Goal: Information Seeking & Learning: Find specific fact

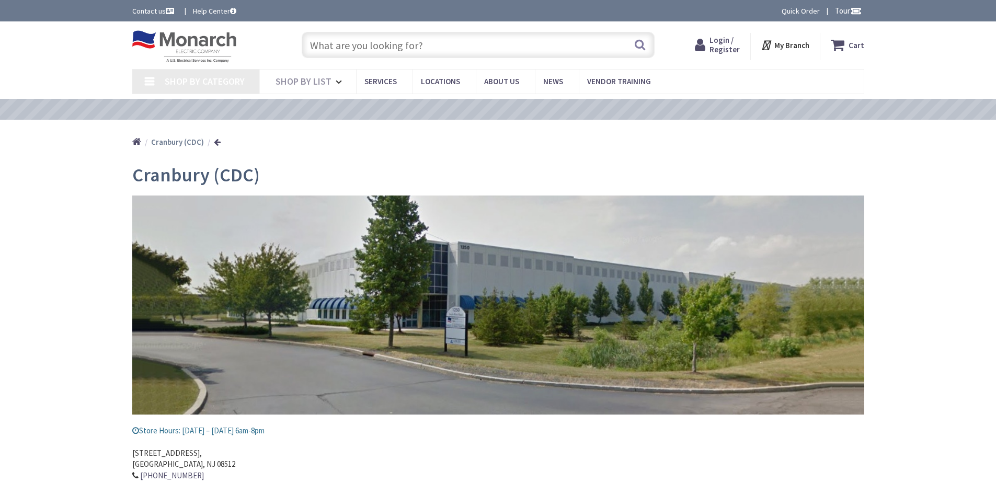
type input "[PERSON_NAME][GEOGRAPHIC_DATA], [GEOGRAPHIC_DATA]"
click at [340, 47] on input "text" at bounding box center [478, 45] width 353 height 26
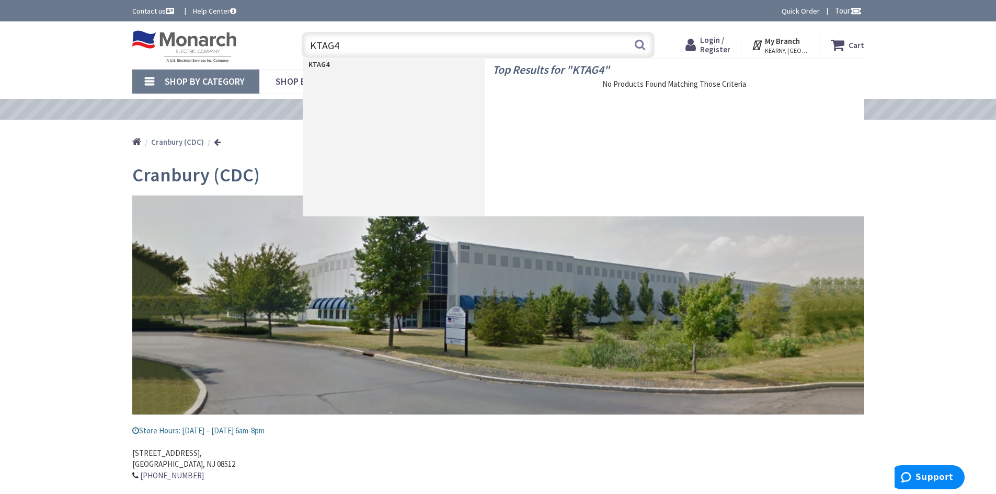
type input "KTAG44"
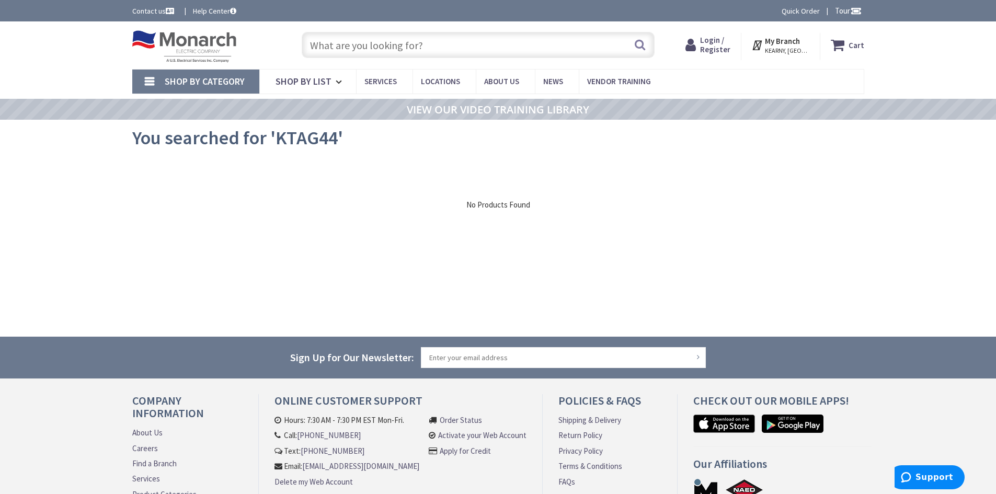
click at [330, 52] on input "text" at bounding box center [478, 45] width 353 height 26
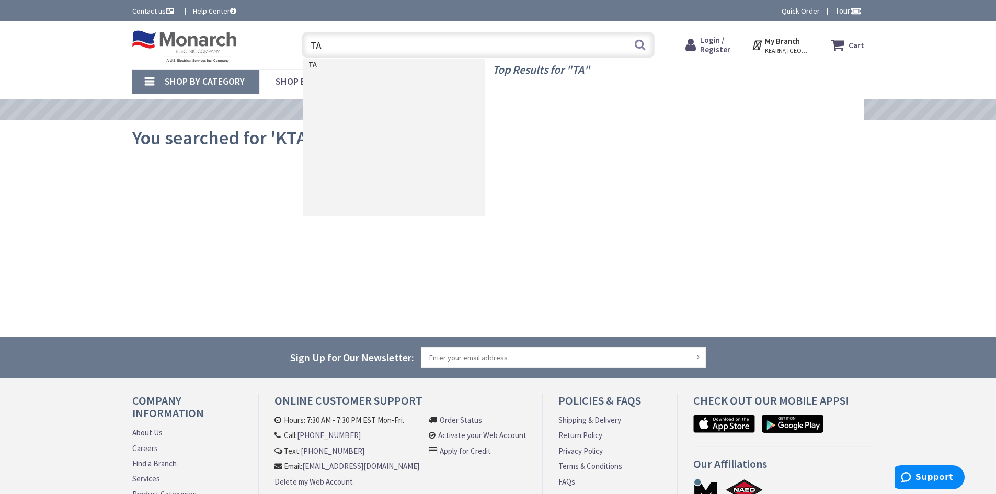
type input "TAG"
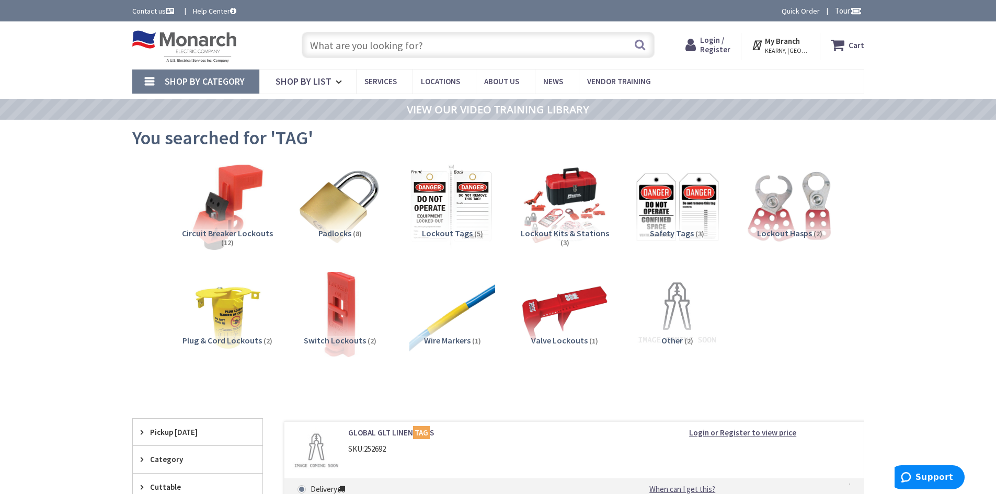
click at [330, 47] on input "text" at bounding box center [478, 45] width 353 height 26
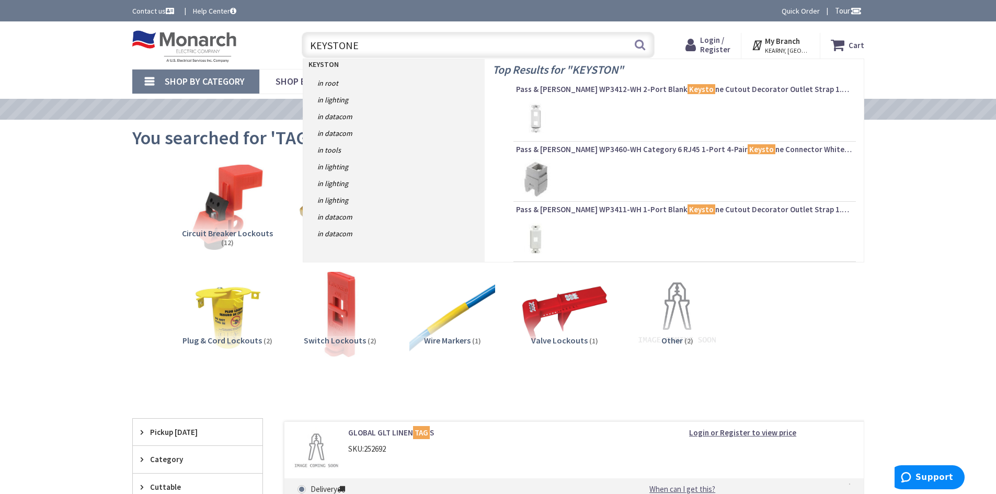
type input "KEYSTONE"
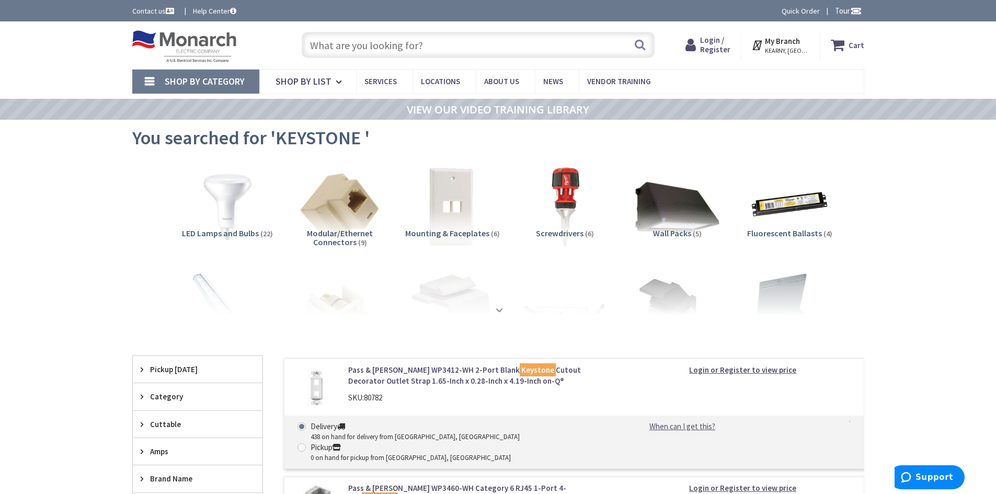
click at [499, 307] on strong at bounding box center [499, 310] width 13 height 12
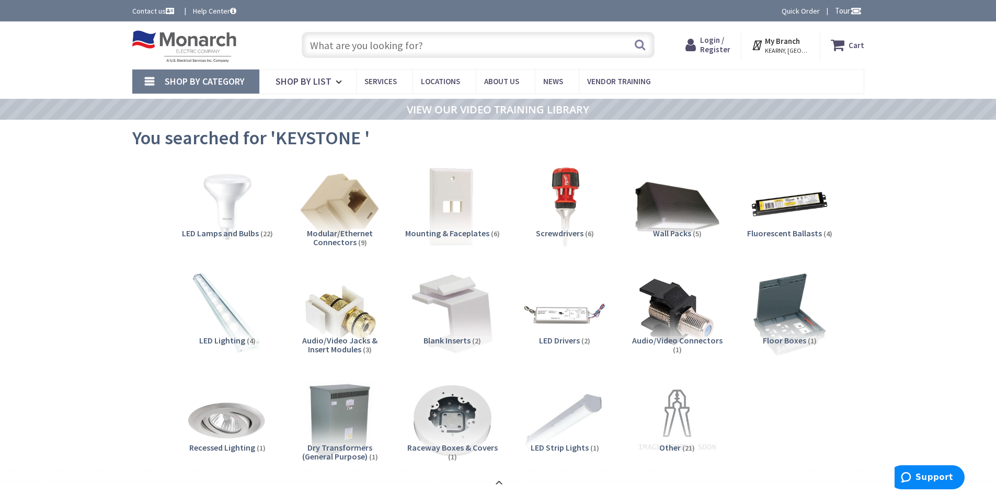
click at [227, 339] on span "LED Lighting" at bounding box center [222, 340] width 46 height 10
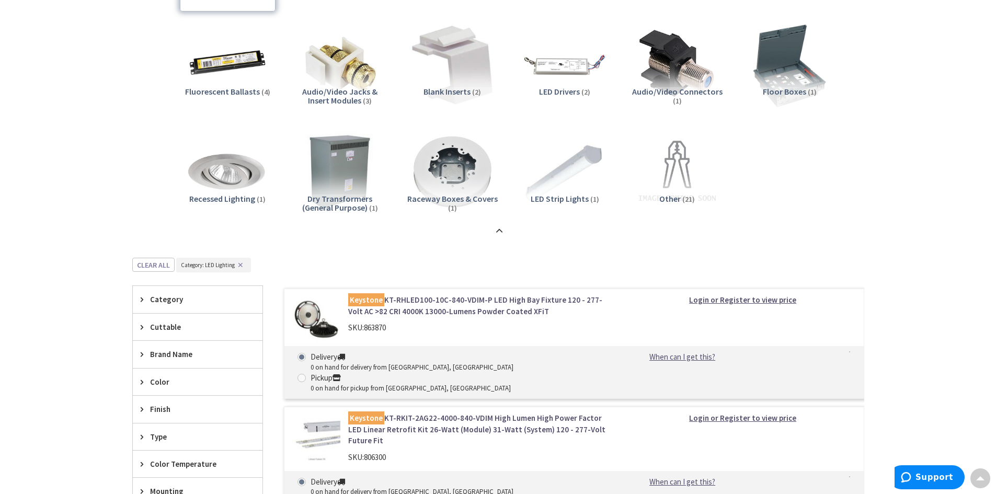
scroll to position [193, 0]
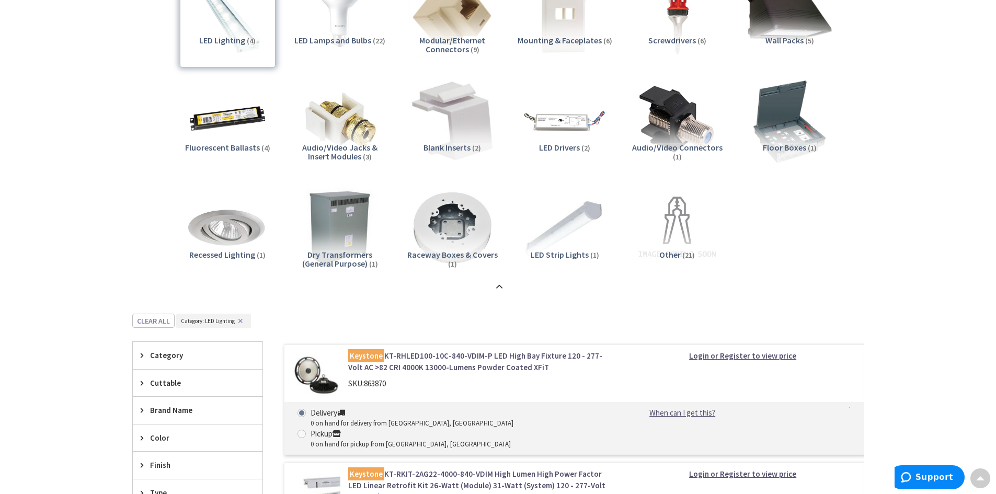
click at [562, 260] on div "LED Strip Lights (1)" at bounding box center [565, 268] width 96 height 37
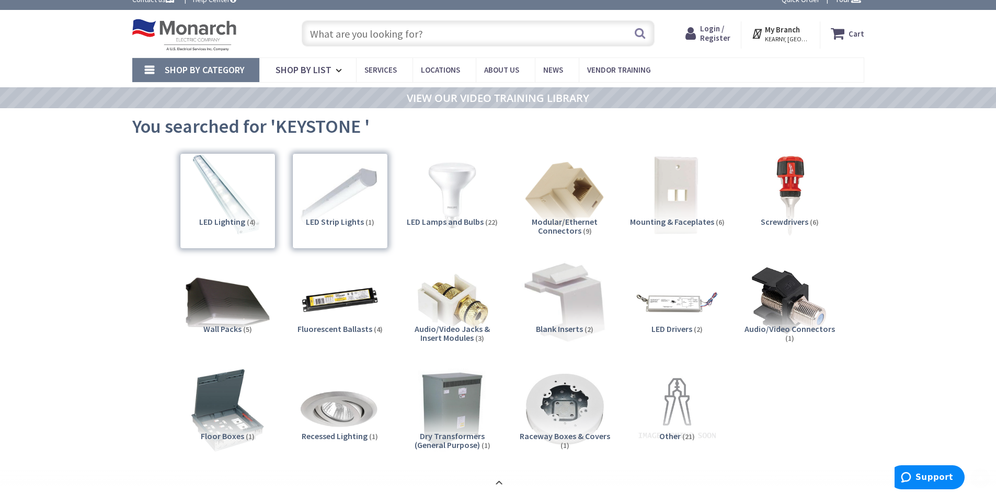
scroll to position [0, 0]
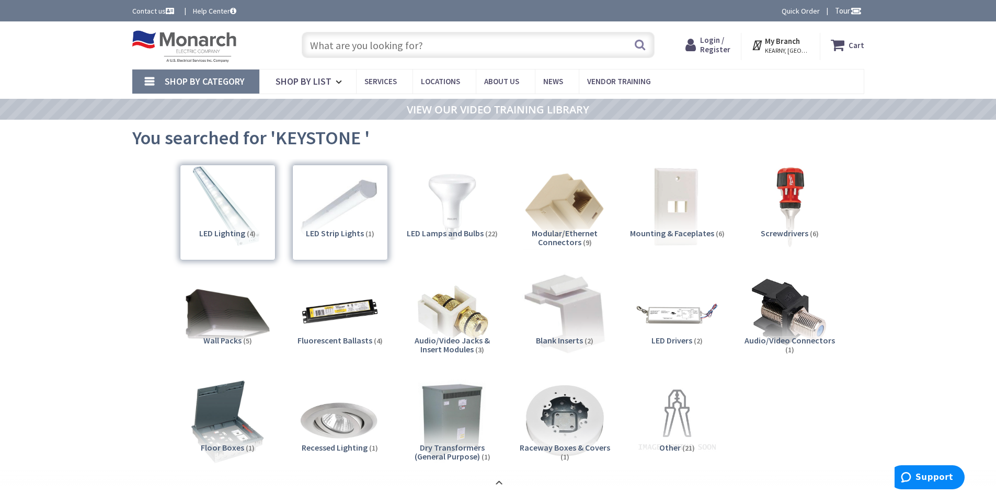
click at [386, 47] on input "text" at bounding box center [478, 45] width 353 height 26
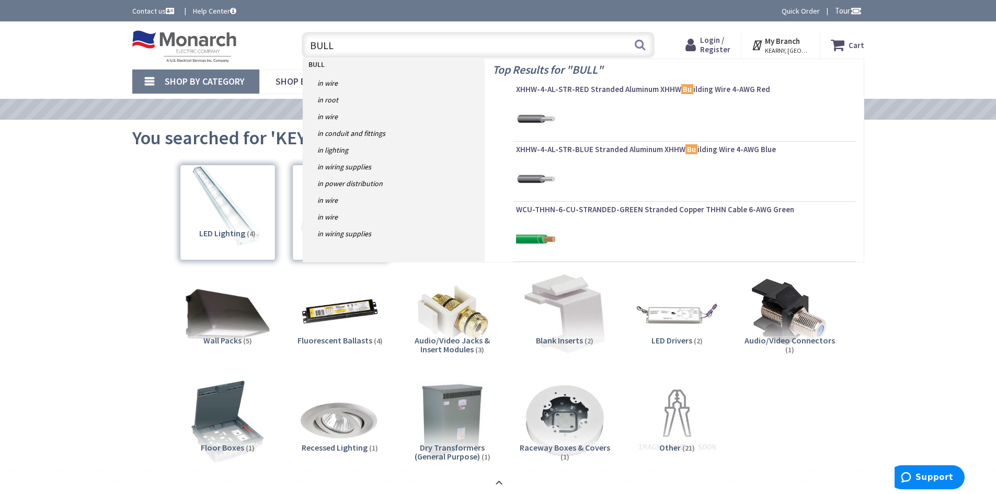
type input "BULL"
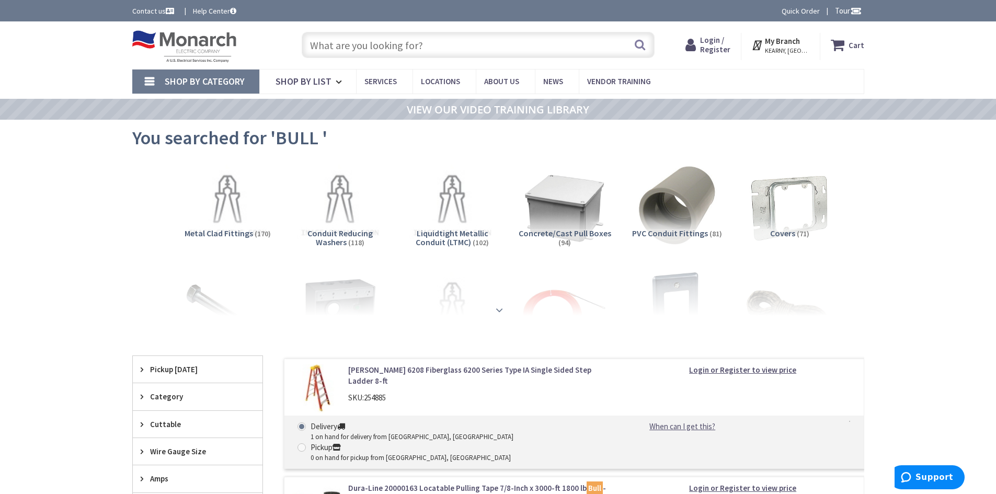
click at [498, 305] on strong at bounding box center [499, 305] width 13 height 12
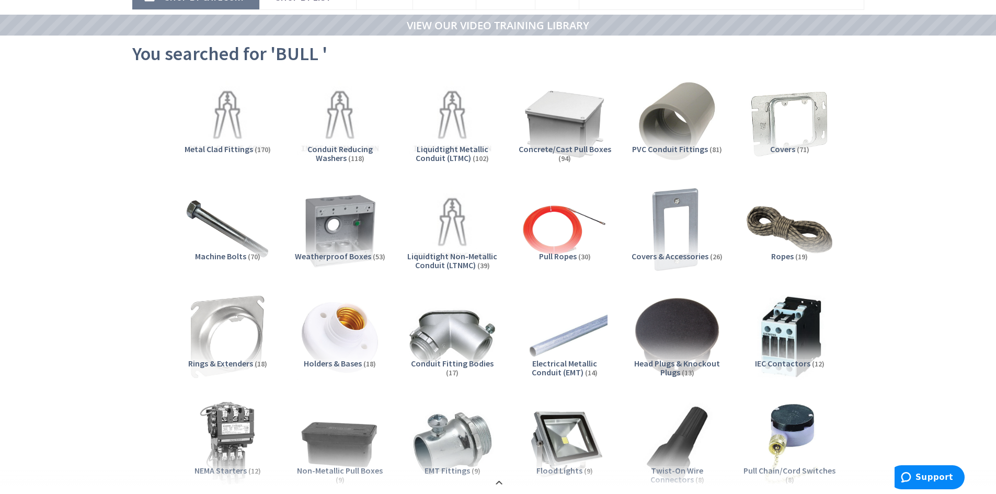
scroll to position [261, 0]
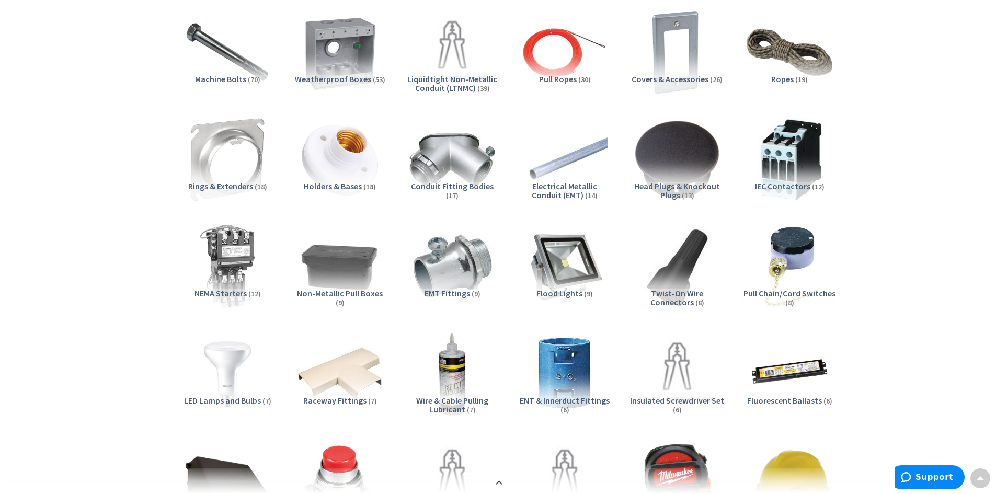
click at [560, 290] on span "Flood Lights" at bounding box center [559, 293] width 46 height 10
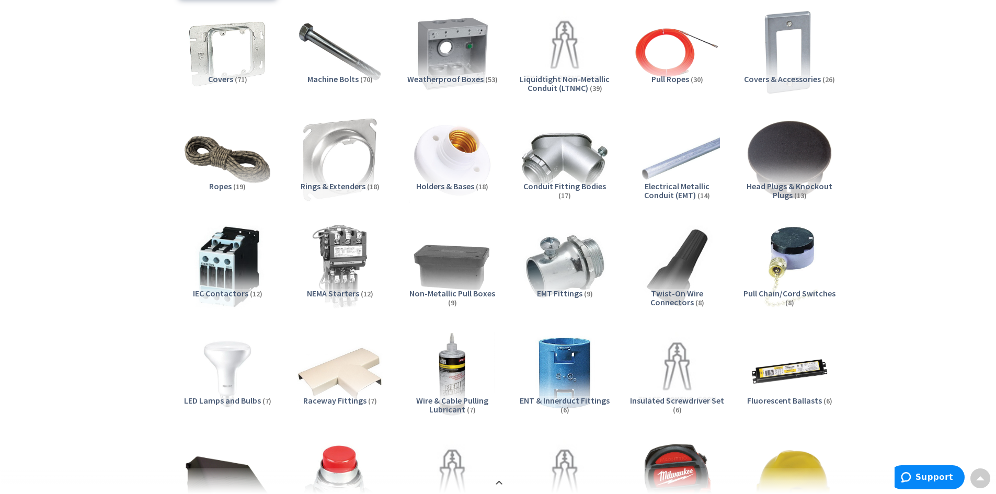
scroll to position [2007, 0]
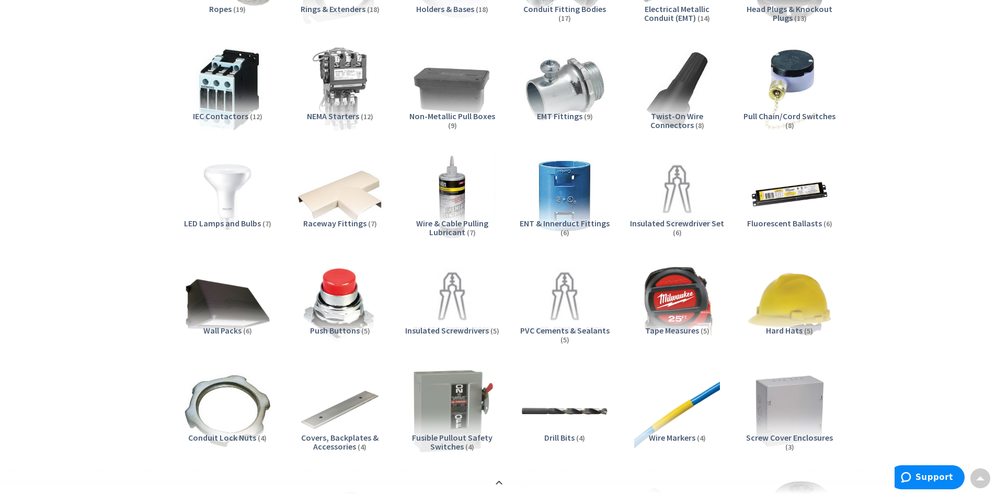
drag, startPoint x: 350, startPoint y: 158, endPoint x: 353, endPoint y: 131, distance: 27.4
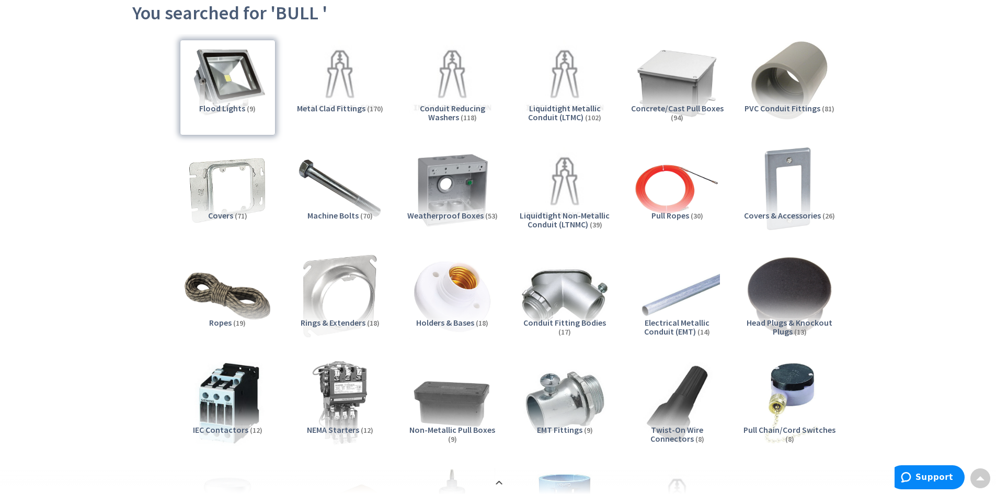
scroll to position [0, 0]
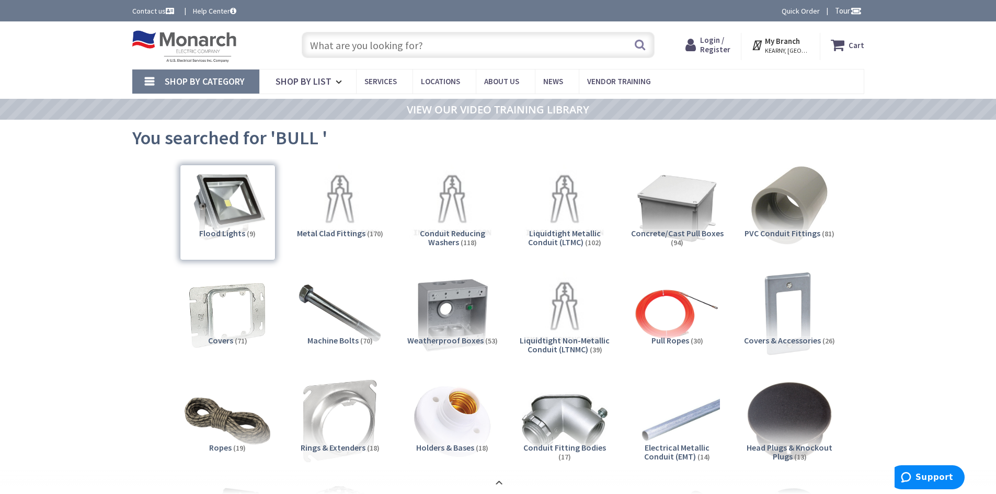
click at [331, 43] on input "text" at bounding box center [478, 45] width 353 height 26
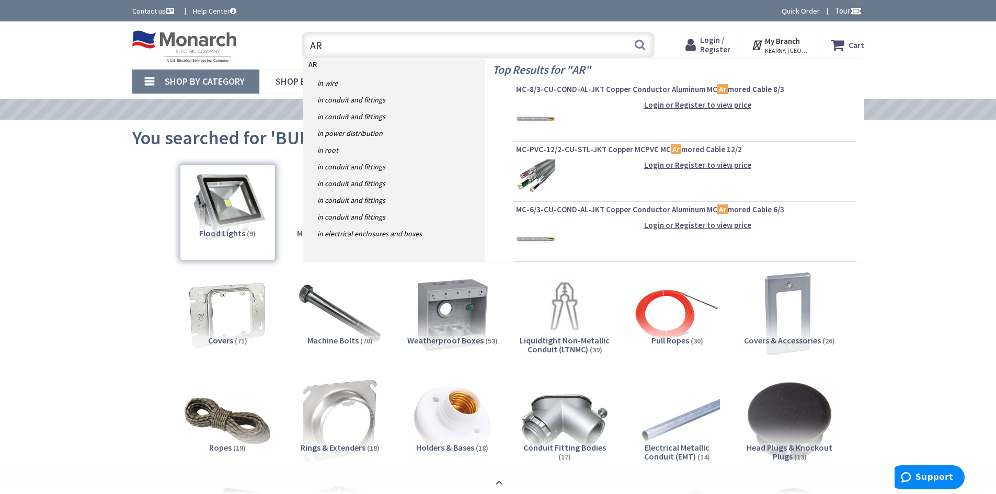
type input "A"
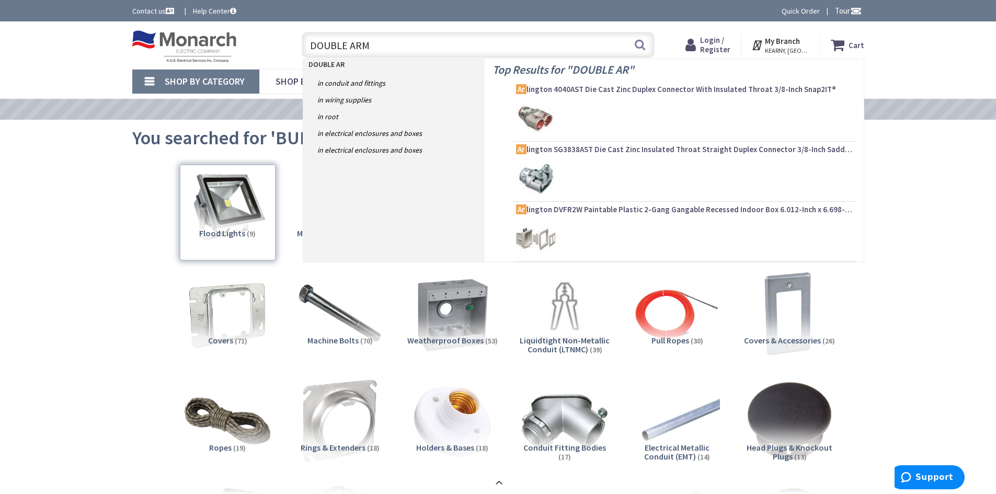
type input "DOUBLE ARM"
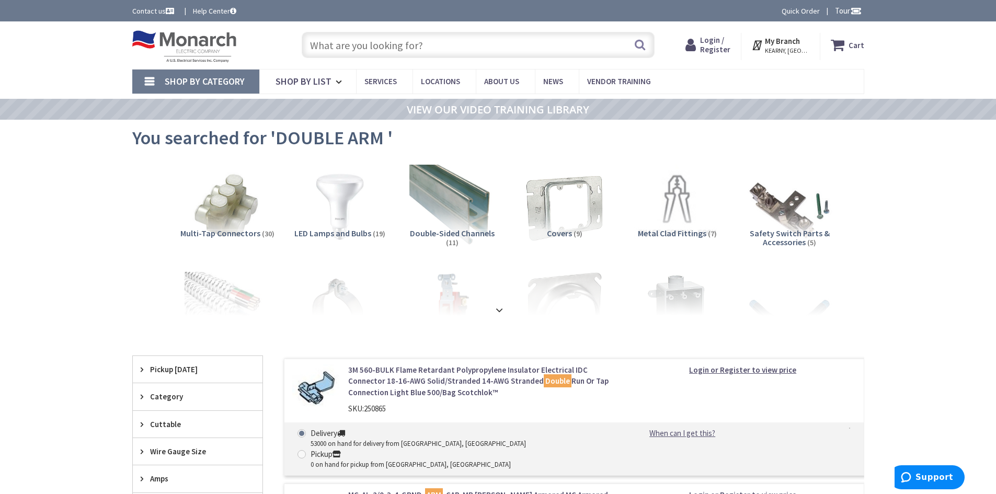
click at [474, 228] on span "Double-Sided Channels" at bounding box center [452, 233] width 85 height 10
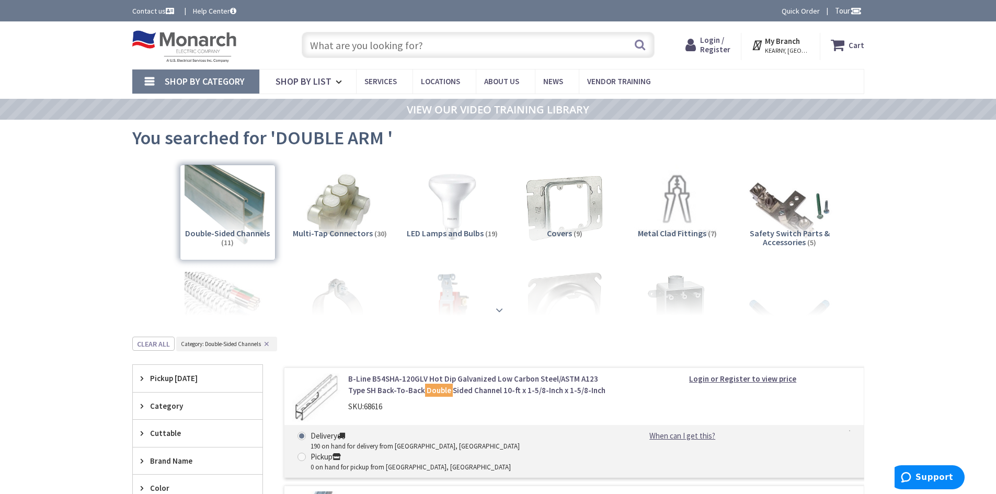
scroll to position [105, 0]
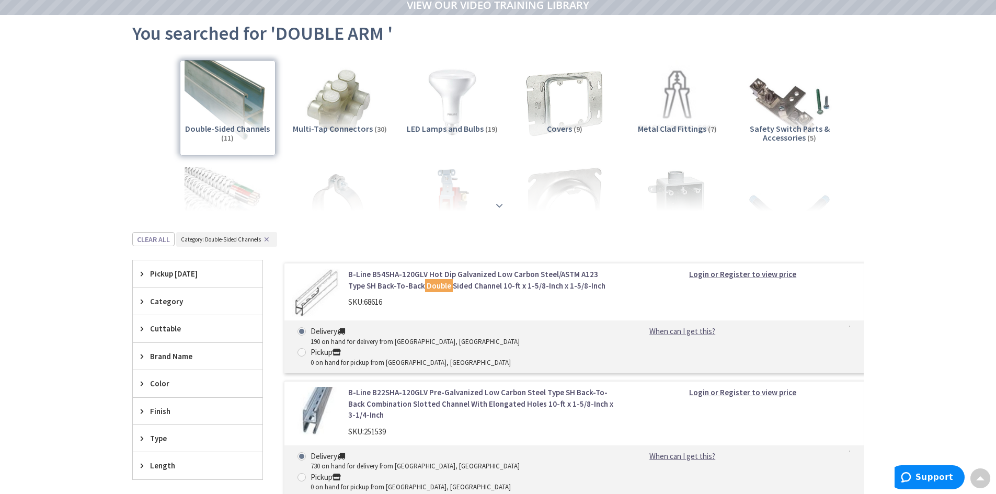
click at [496, 208] on strong at bounding box center [499, 206] width 13 height 12
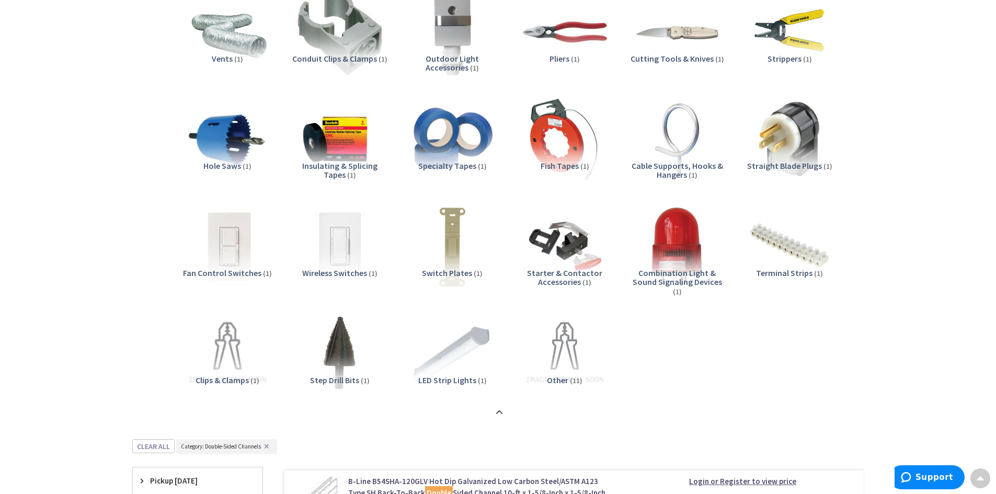
scroll to position [784, 0]
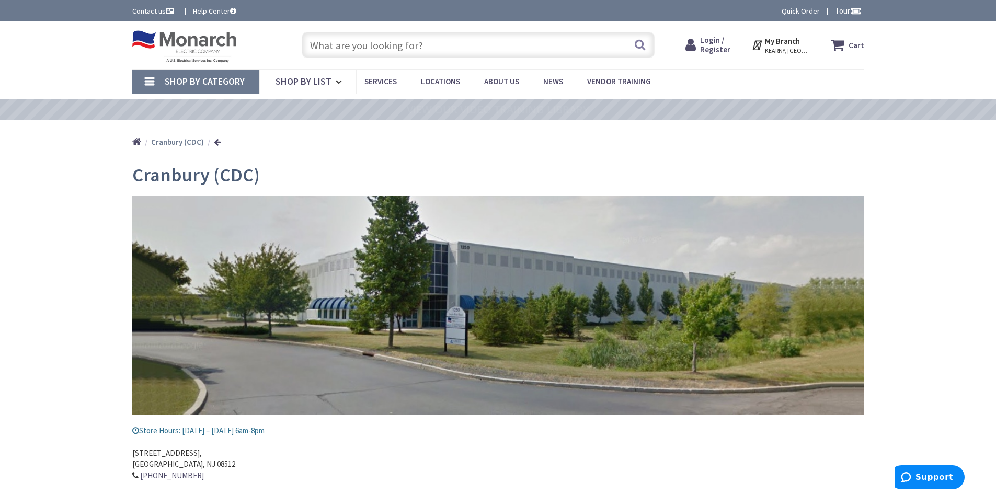
click at [350, 54] on input "text" at bounding box center [478, 45] width 353 height 26
click at [351, 48] on input "text" at bounding box center [478, 45] width 353 height 26
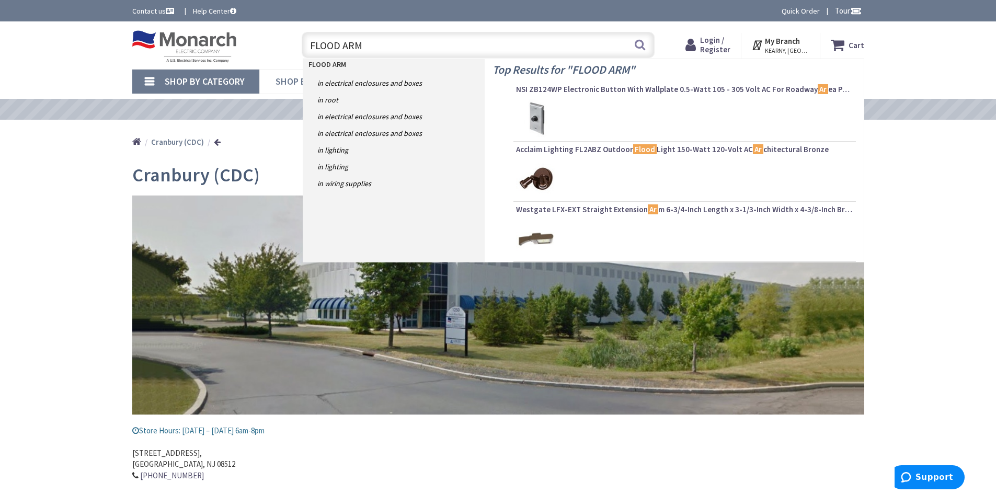
type input "FLOOD ARM"
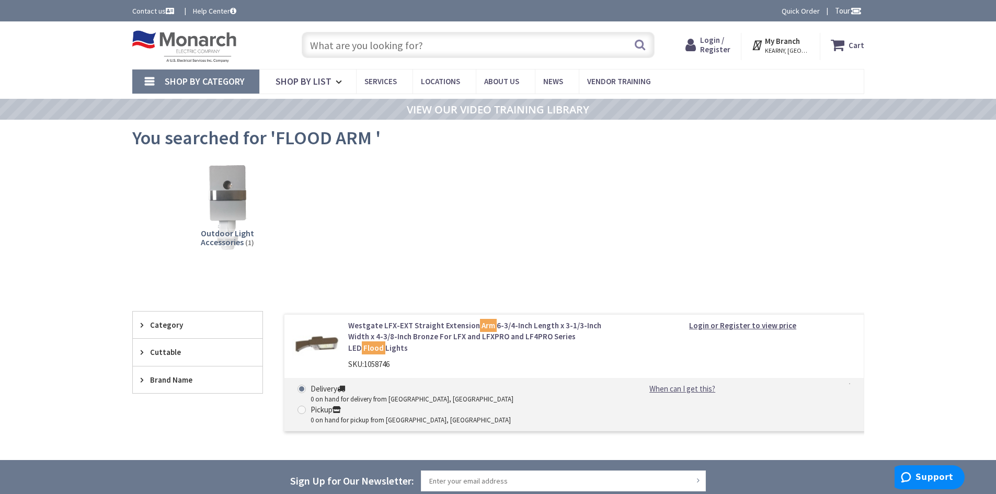
click at [318, 43] on input "text" at bounding box center [478, 45] width 353 height 26
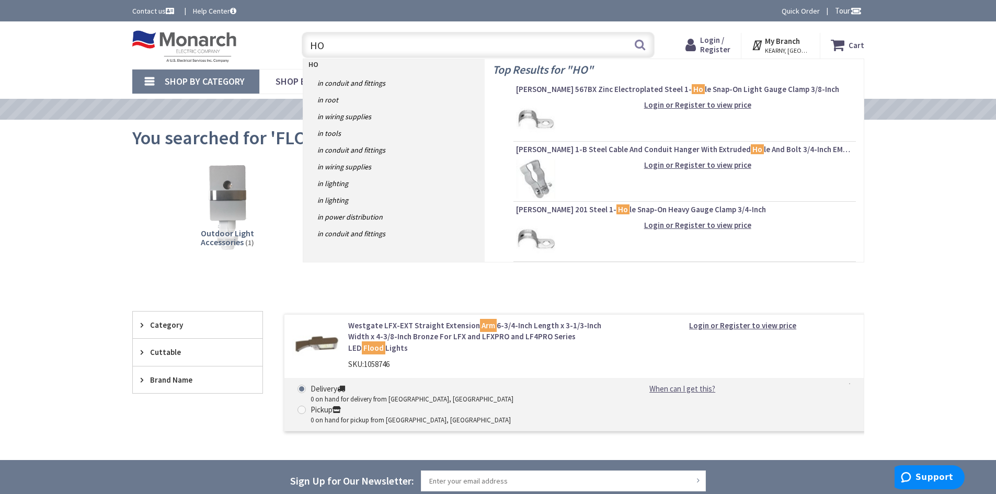
type input "H"
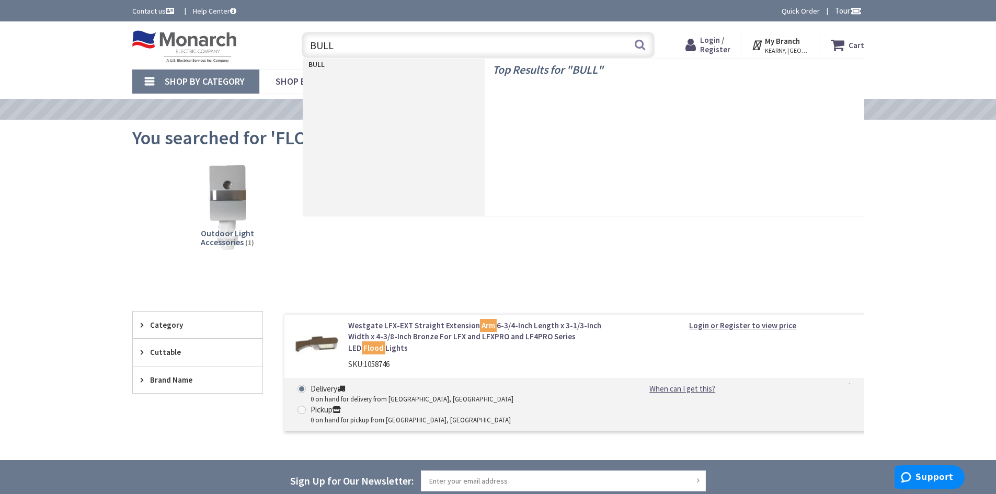
type input "BULL2"
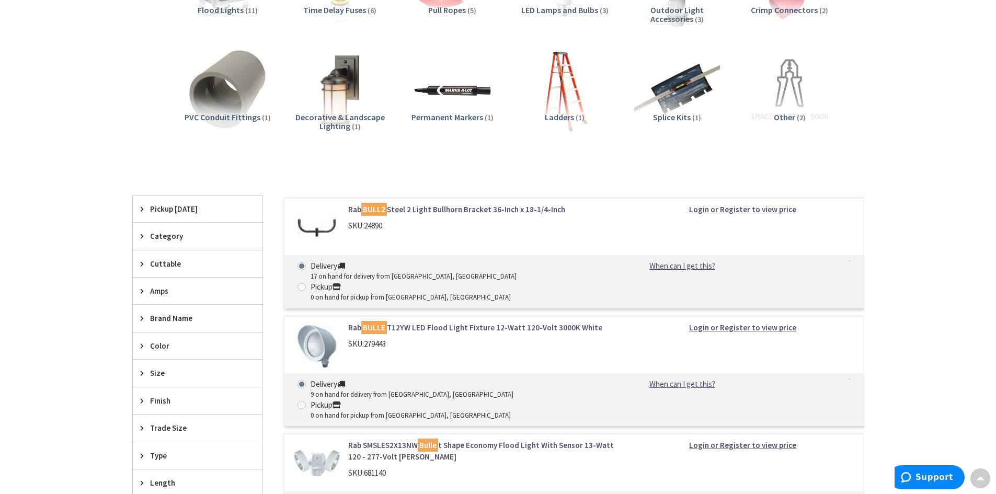
scroll to position [178, 0]
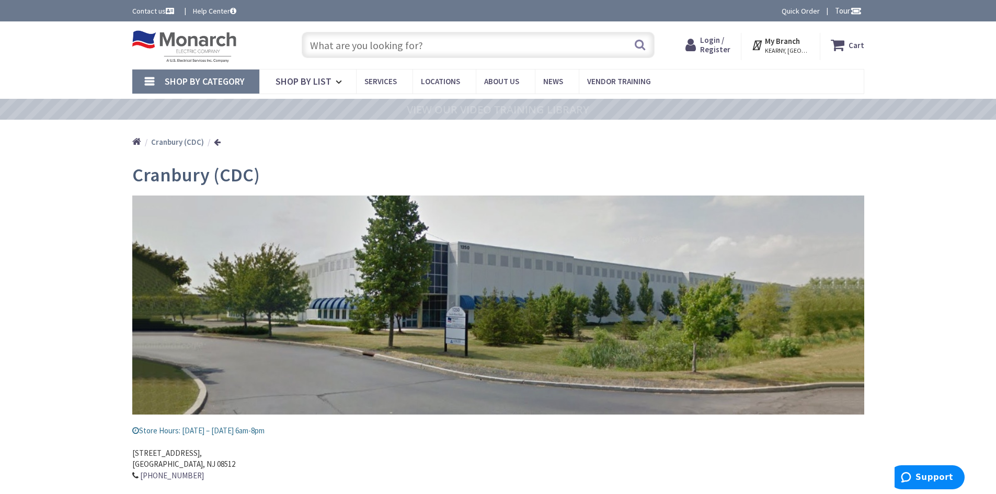
click at [358, 50] on input "text" at bounding box center [478, 45] width 353 height 26
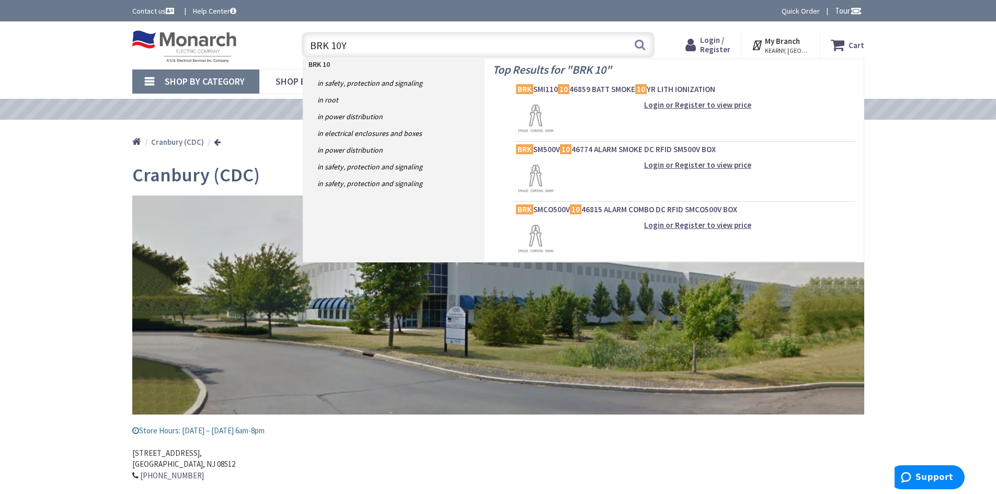
type input "BRK 10YR"
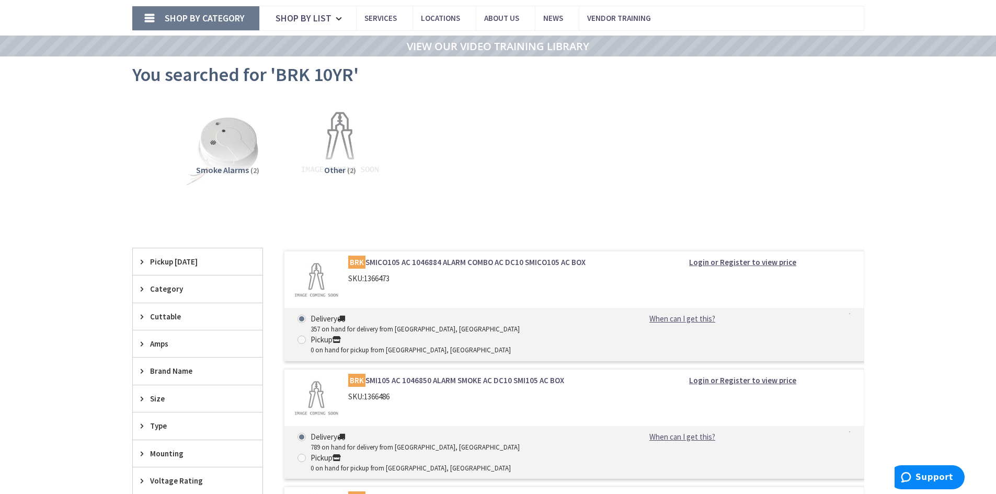
scroll to position [157, 0]
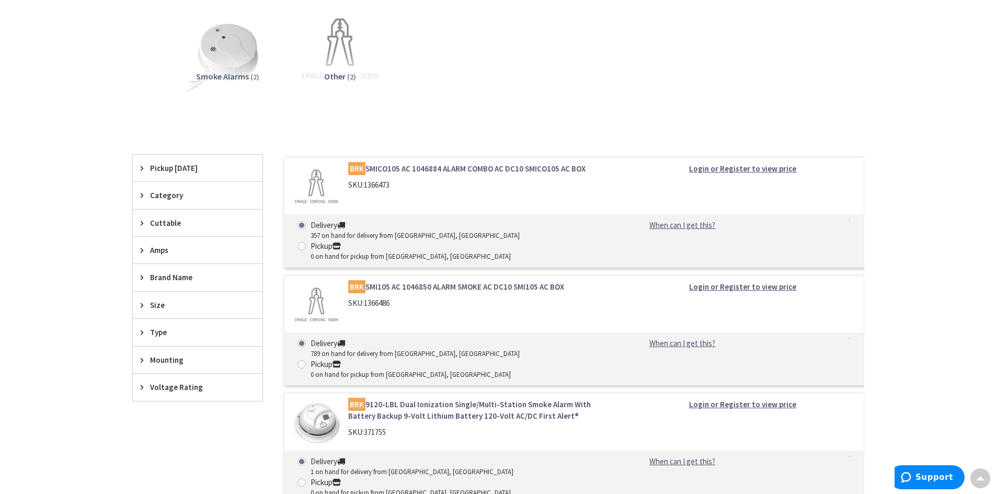
click at [387, 166] on link "BRK SMICO105 AC 1046884 ALARM COMBO AC DC10 SMICO105 AC BOX" at bounding box center [481, 168] width 266 height 11
